Goal: Information Seeking & Learning: Find specific fact

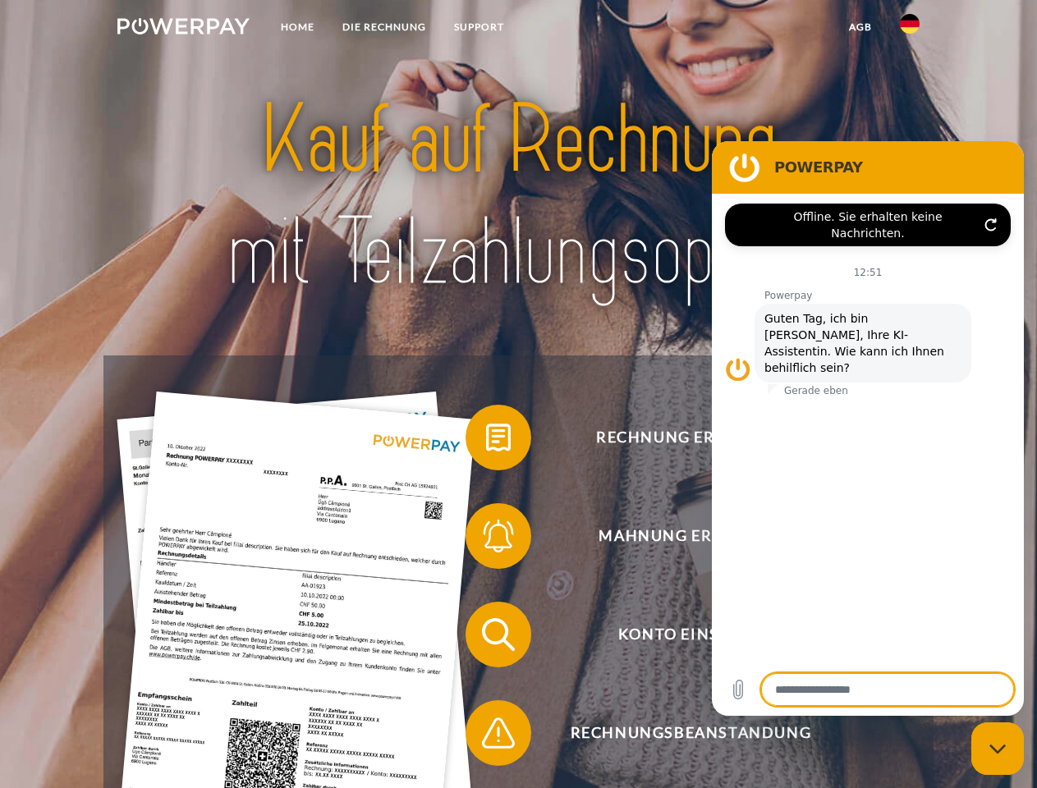
click at [183, 29] on img at bounding box center [183, 26] width 132 height 16
click at [910, 29] on img at bounding box center [910, 24] width 20 height 20
click at [860, 27] on link "agb" at bounding box center [860, 27] width 51 height 30
click at [486, 441] on span at bounding box center [474, 438] width 82 height 82
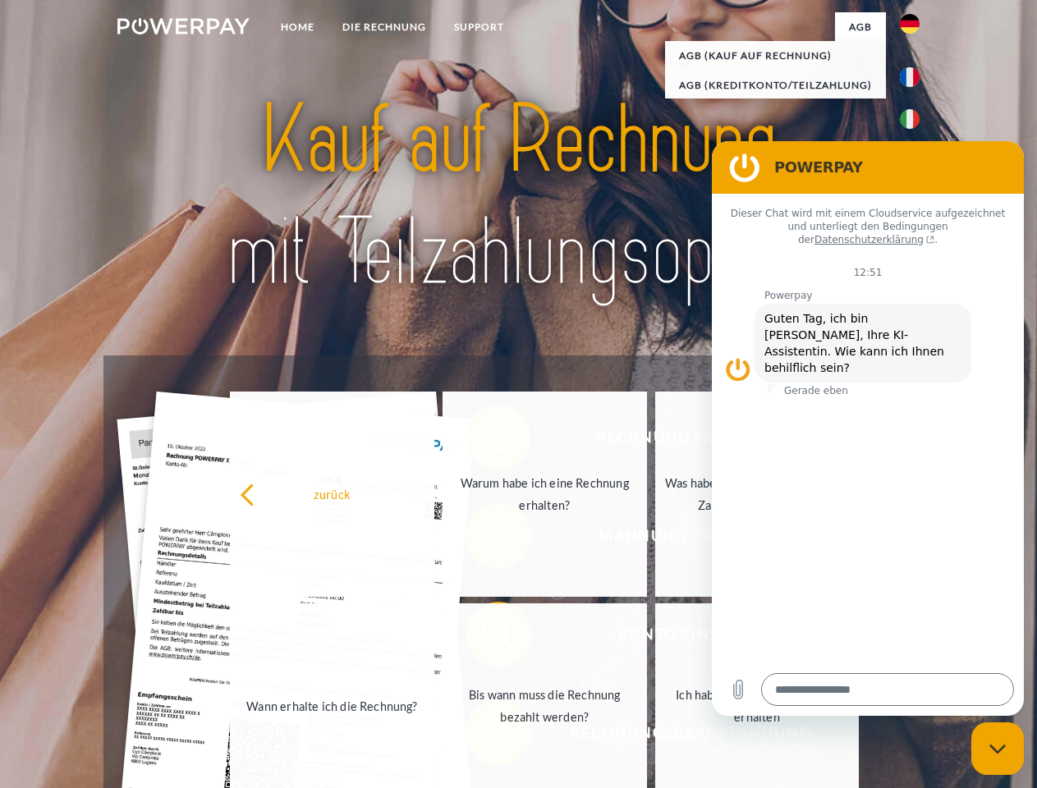
click at [486, 540] on div "Rechnung erhalten? Mahnung erhalten? Konto einsehen" at bounding box center [518, 684] width 830 height 657
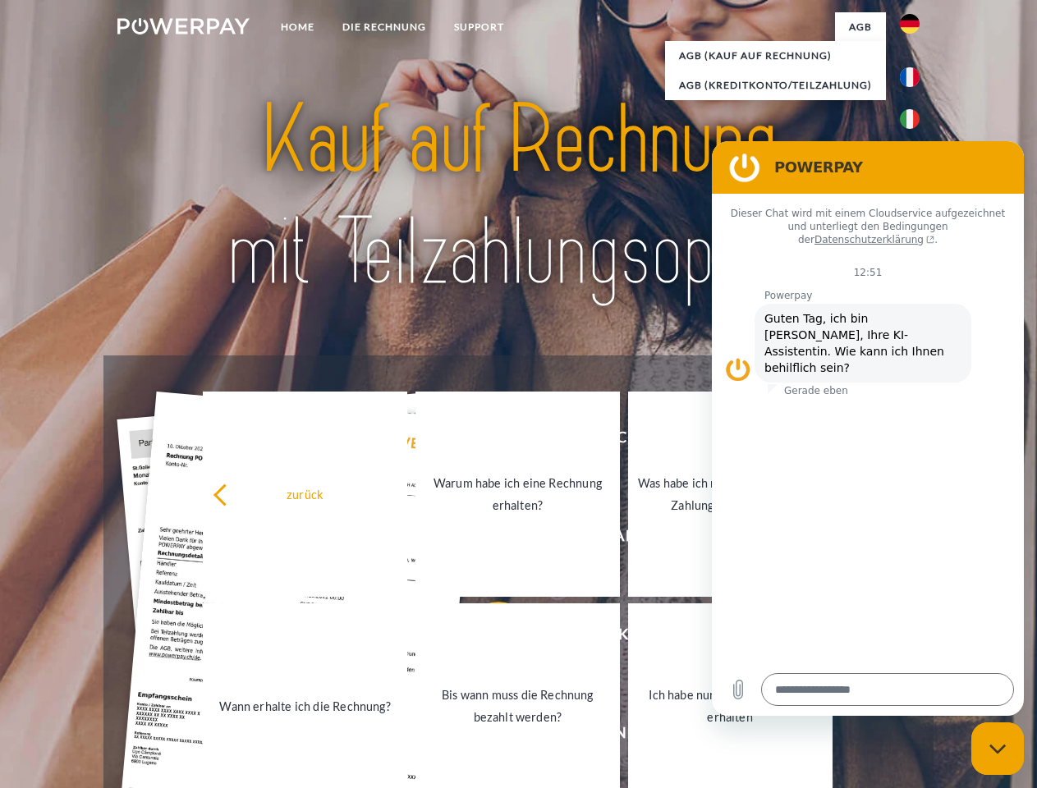
click at [486, 638] on link "Bis wann muss die Rechnung bezahlt werden?" at bounding box center [518, 706] width 205 height 205
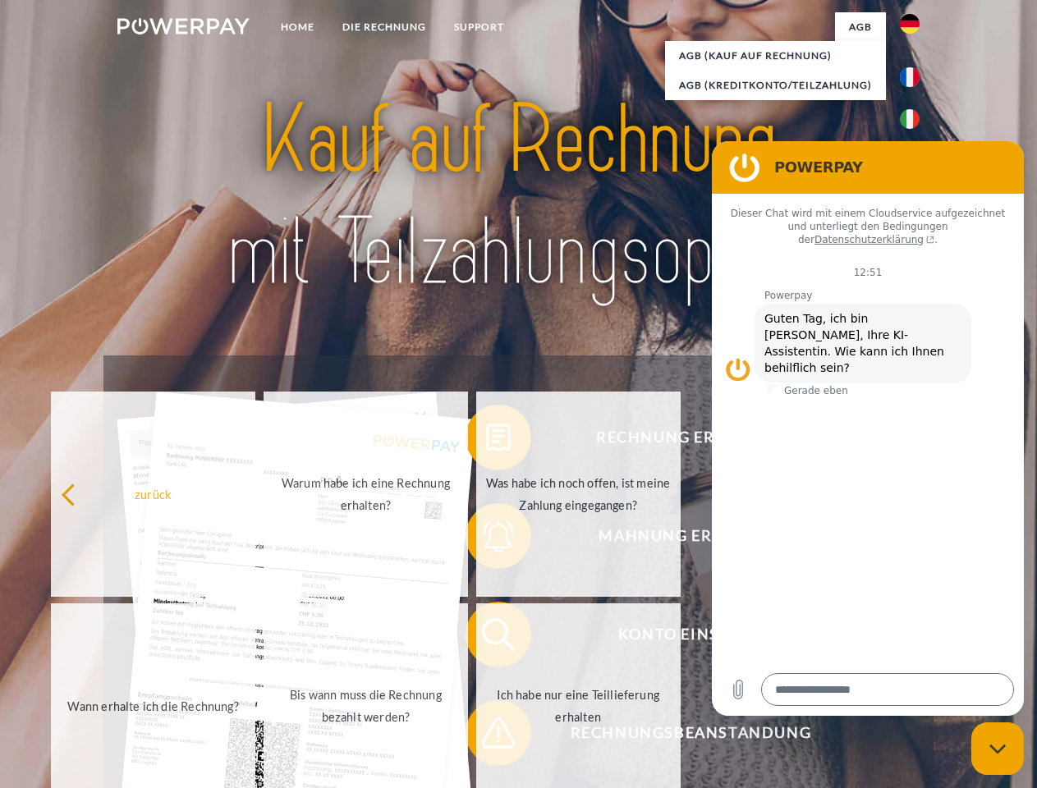
click at [486, 737] on span at bounding box center [474, 733] width 82 height 82
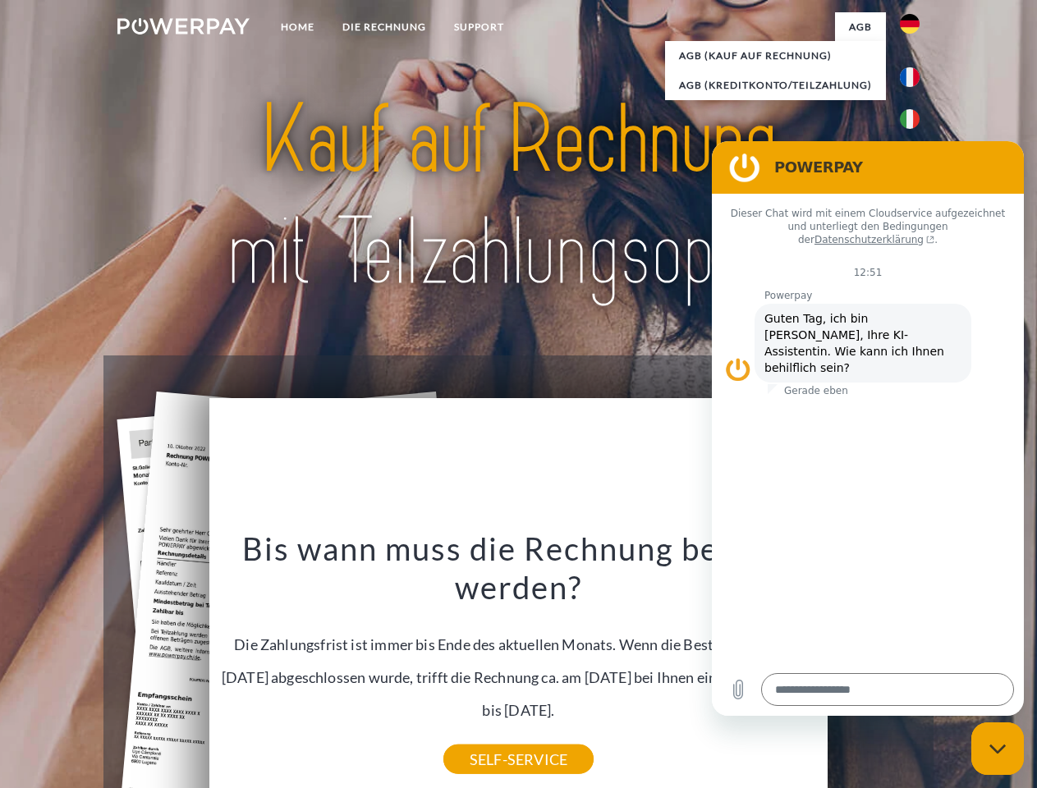
click at [998, 749] on icon "Messaging-Fenster schließen" at bounding box center [998, 749] width 17 height 11
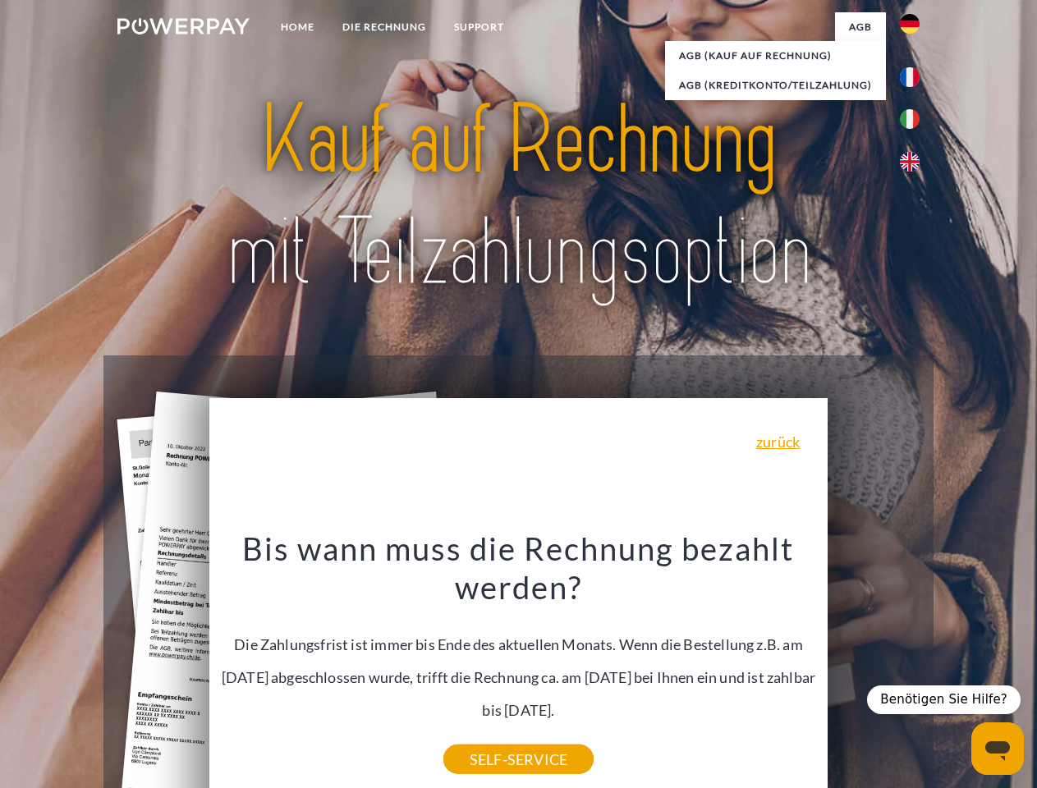
type textarea "*"
